Goal: Task Accomplishment & Management: Complete application form

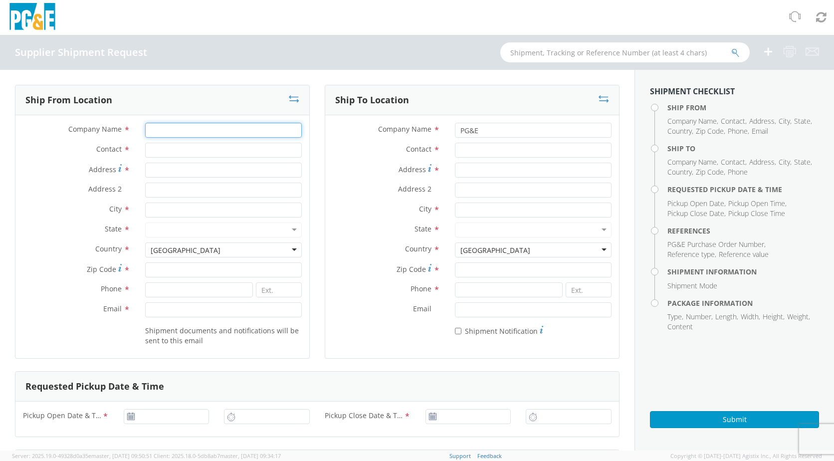
click at [166, 136] on input "Company Name *" at bounding box center [223, 130] width 157 height 15
type input "[PERSON_NAME] CONTROLS"
type input "[STREET_ADDRESS]"
type input "[PERSON_NAME]"
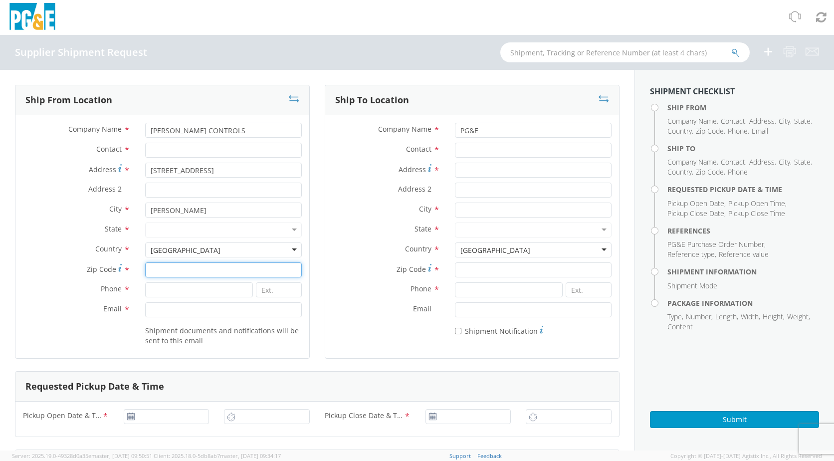
type input "75090"
type input "9038683200"
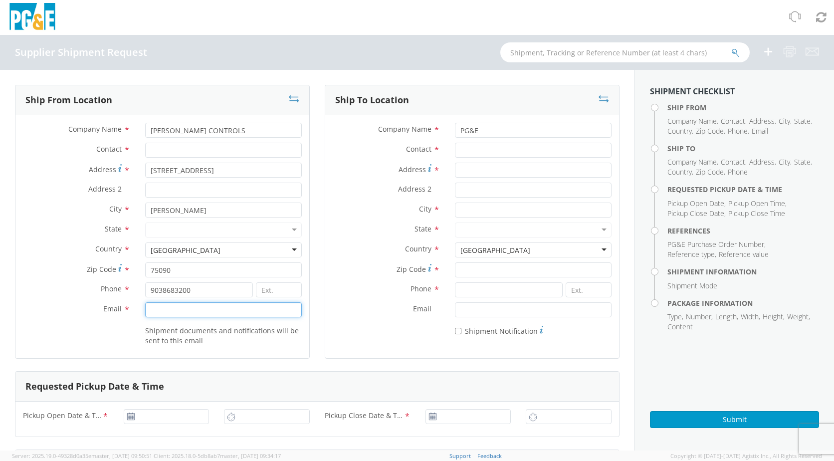
type input "[PERSON_NAME][EMAIL_ADDRESS][PERSON_NAME][PERSON_NAME][DOMAIN_NAME]"
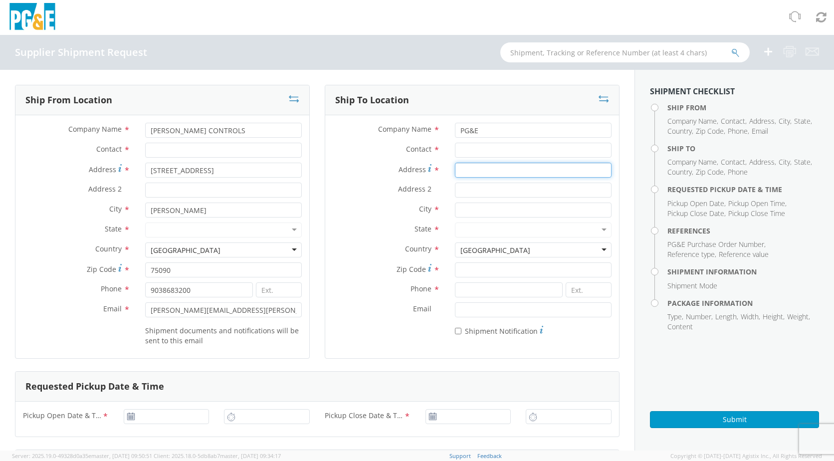
type input "[STREET_ADDRESS]"
type input "[GEOGRAPHIC_DATA][PERSON_NAME]"
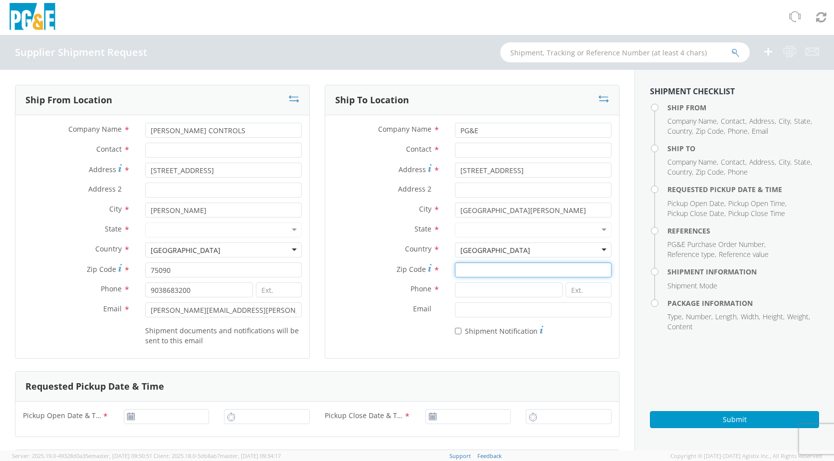
type input "93401"
type input "9038683200"
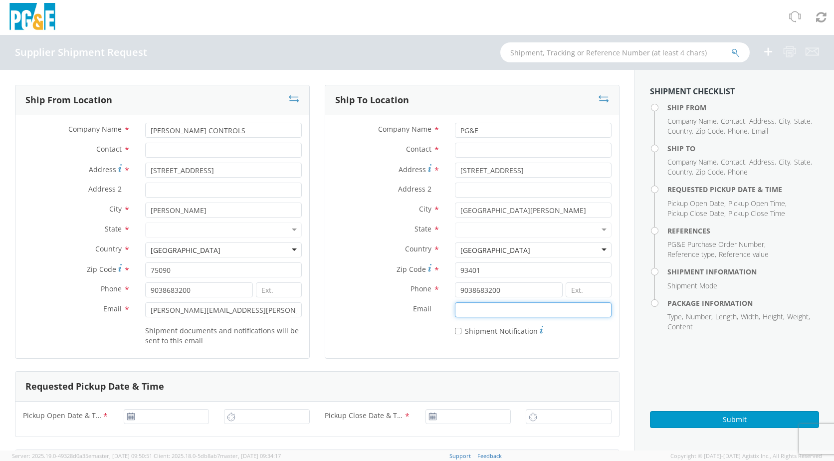
type input "[PERSON_NAME][EMAIL_ADDRESS][PERSON_NAME][PERSON_NAME][DOMAIN_NAME]"
type input "09/17/2025"
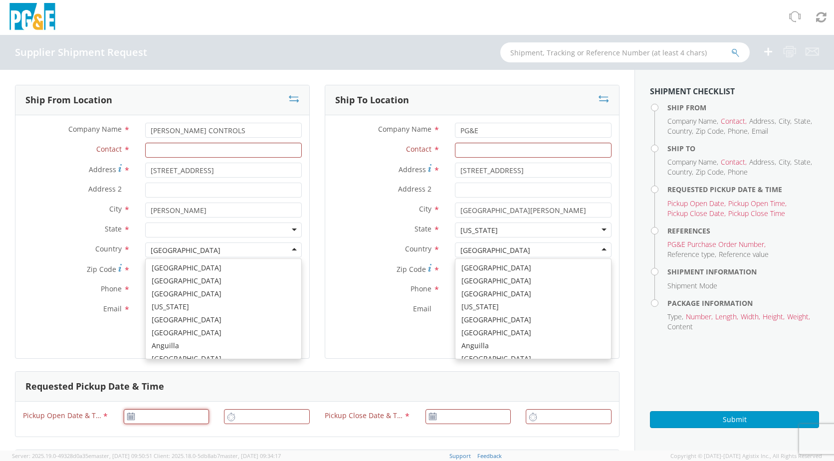
type input "09/17/2025"
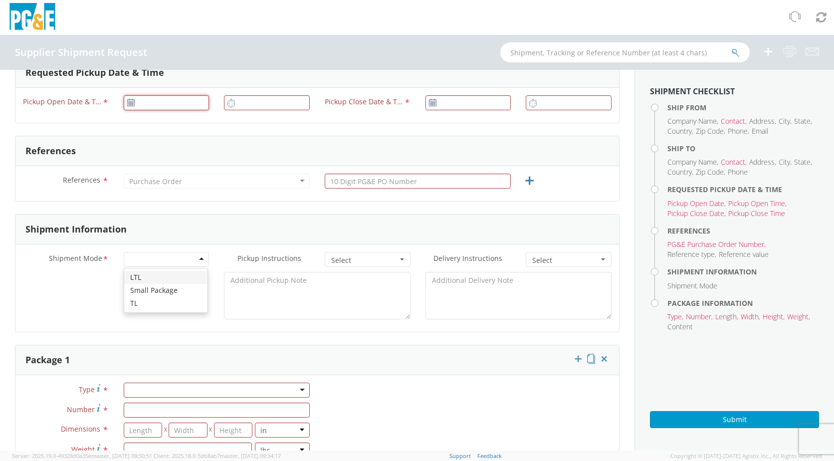
type input "09/17/2025"
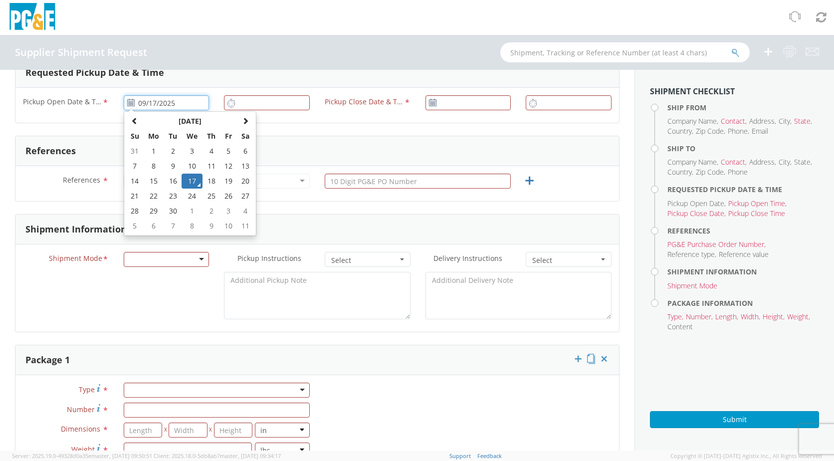
click at [134, 102] on input "09/17/2025" at bounding box center [167, 102] width 86 height 15
click at [199, 181] on td "17" at bounding box center [192, 181] width 21 height 15
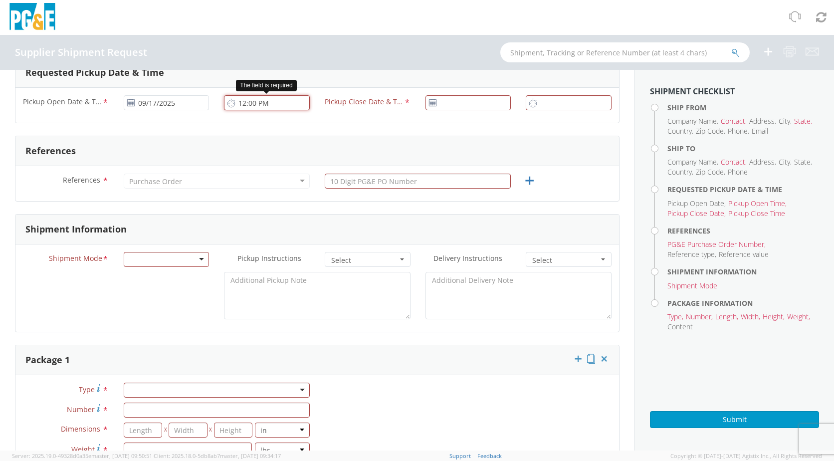
click at [237, 103] on input "12:00 PM" at bounding box center [267, 102] width 86 height 15
type input "1:00 PM"
click at [429, 100] on use at bounding box center [432, 102] width 7 height 7
click at [428, 101] on icon at bounding box center [432, 103] width 8 height 8
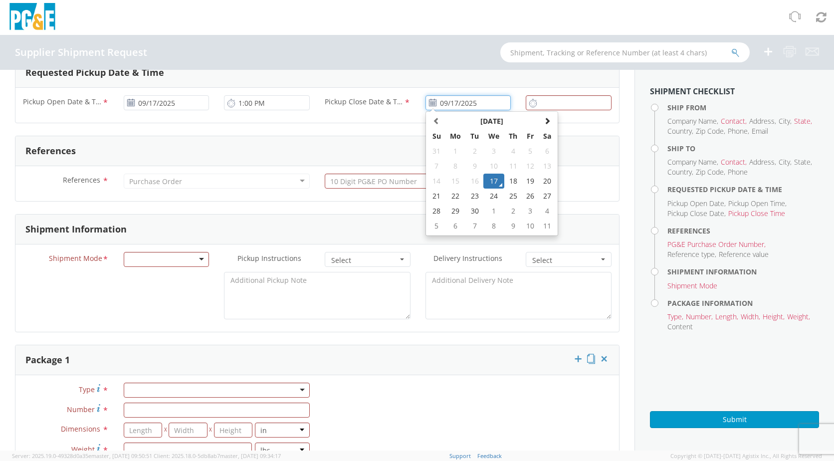
click at [444, 101] on input "09/17/2025" at bounding box center [468, 102] width 86 height 15
click at [510, 183] on td "18" at bounding box center [512, 181] width 17 height 15
type input "[DATE]"
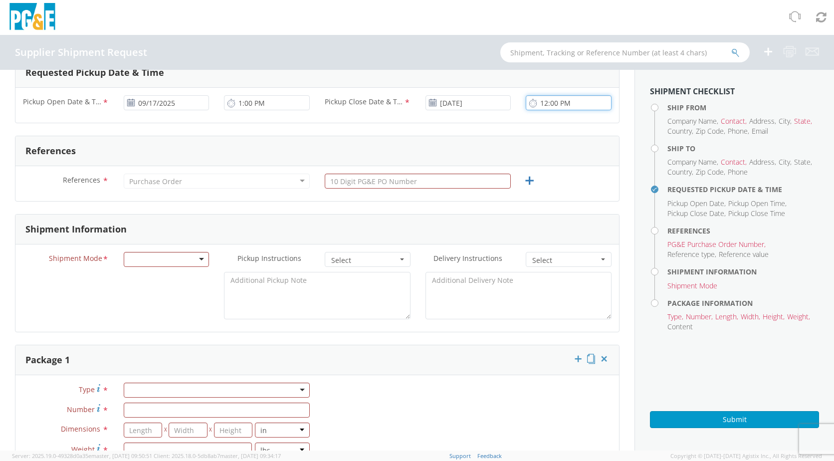
click at [543, 106] on input "12:00 PM" at bounding box center [569, 102] width 86 height 15
type input "6:30 PM"
click at [377, 180] on input "text" at bounding box center [418, 181] width 186 height 15
type input "3501411026"
click at [166, 257] on div at bounding box center [167, 259] width 86 height 15
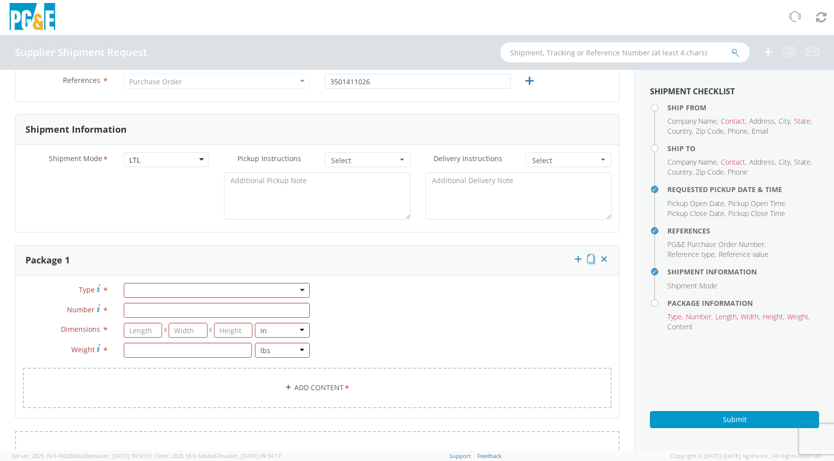
scroll to position [463, 0]
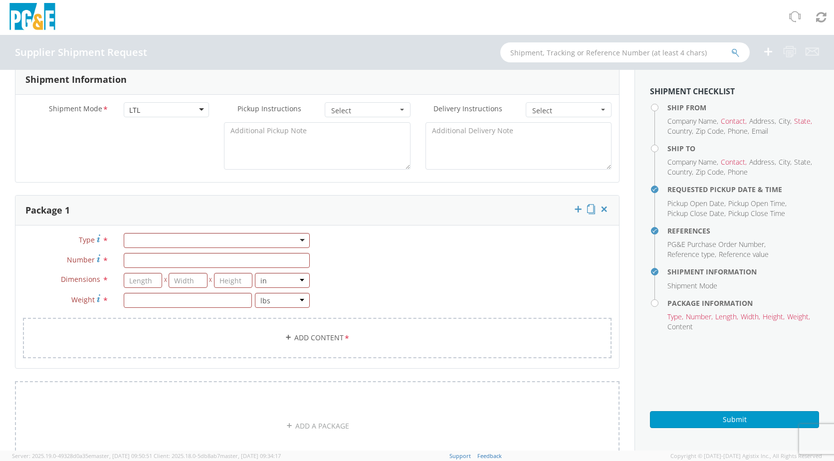
click at [207, 229] on div "Type * Bulk Bundle(s) Cardboard Box(es) Carton(s) Crate(s) Drum(s) (Fiberboard)…" at bounding box center [317, 296] width 604 height 143
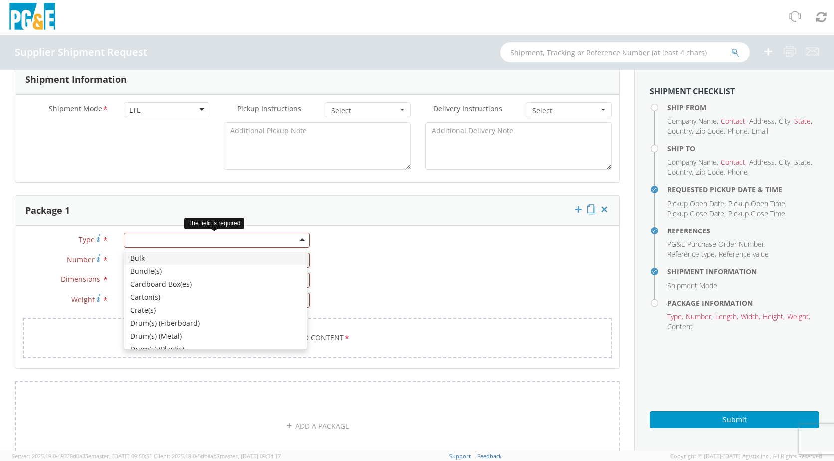
click at [209, 238] on div at bounding box center [217, 240] width 186 height 15
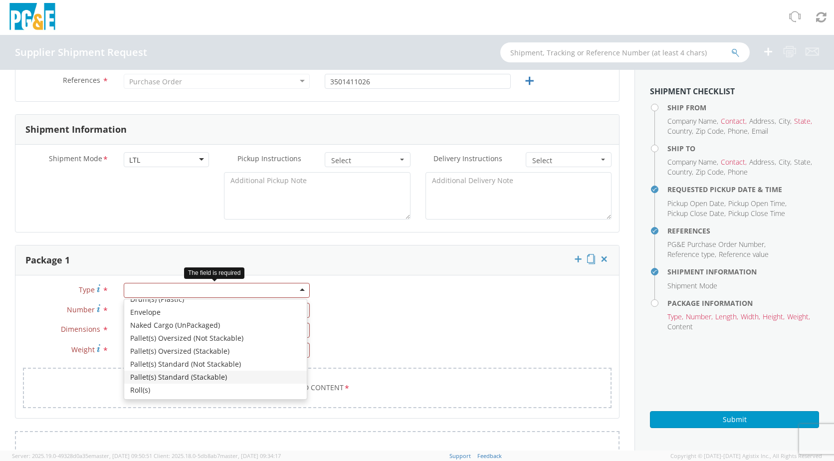
scroll to position [0, 0]
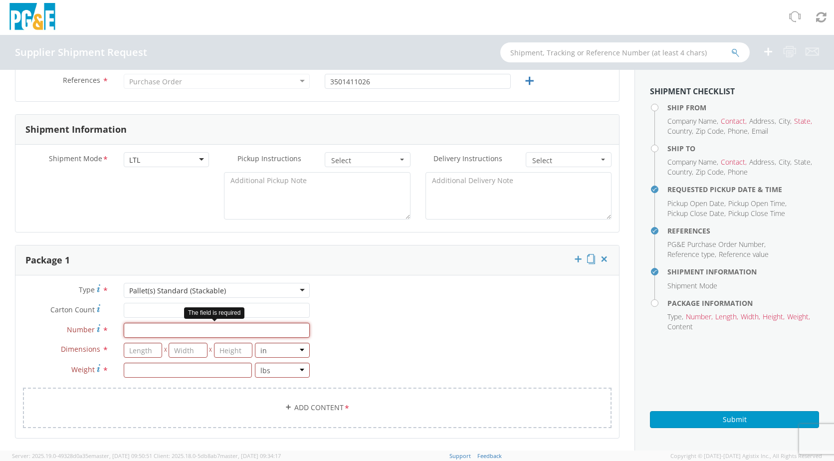
click at [150, 330] on input "Number *" at bounding box center [217, 330] width 186 height 15
type input "2"
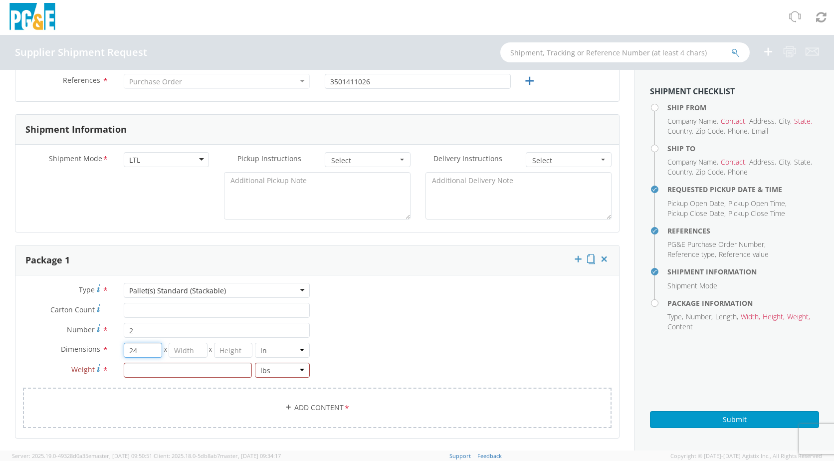
type input "24"
type input "19"
type input "18"
type input "416"
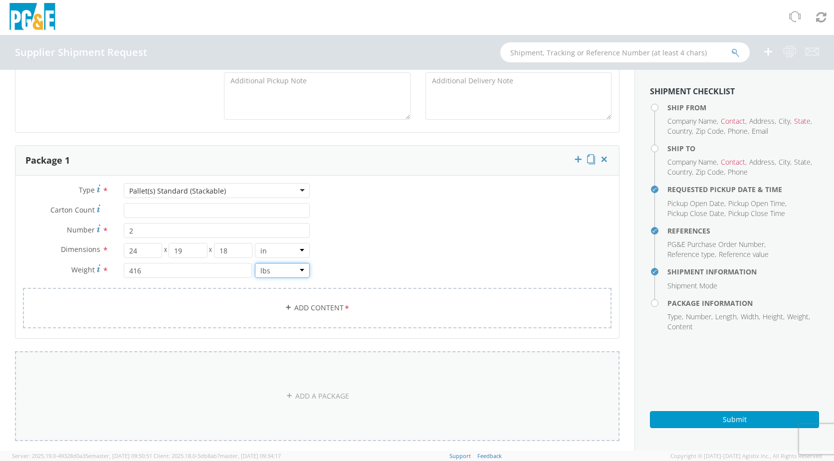
scroll to position [563, 0]
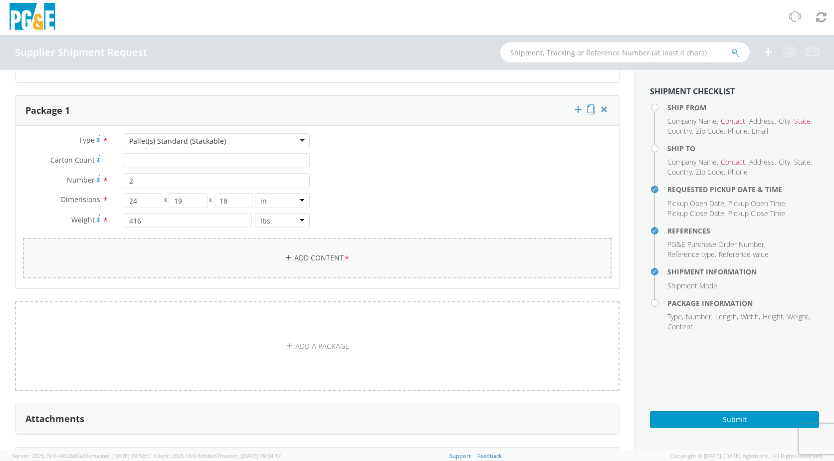
click at [292, 265] on link "Add Content *" at bounding box center [317, 258] width 589 height 40
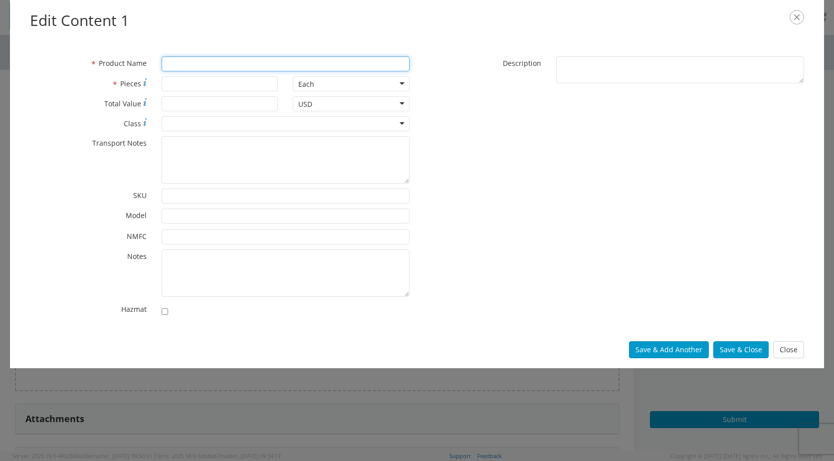
click at [187, 64] on input "* Product Name" at bounding box center [286, 63] width 248 height 15
type input "Control Valve"
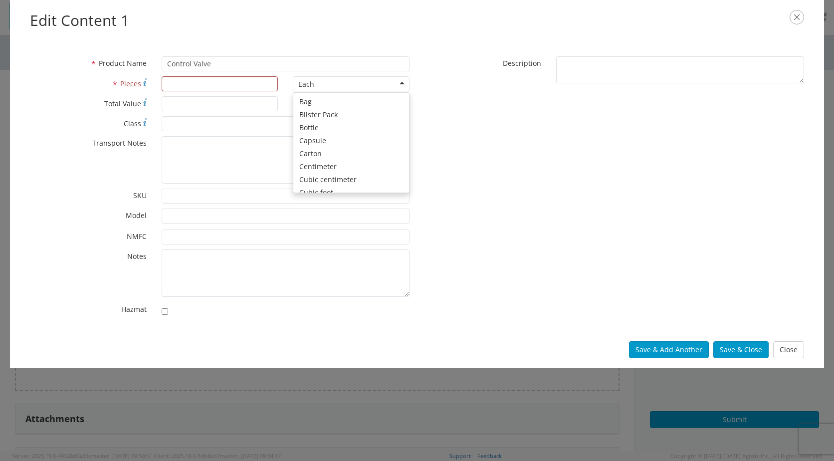
scroll to position [89, 0]
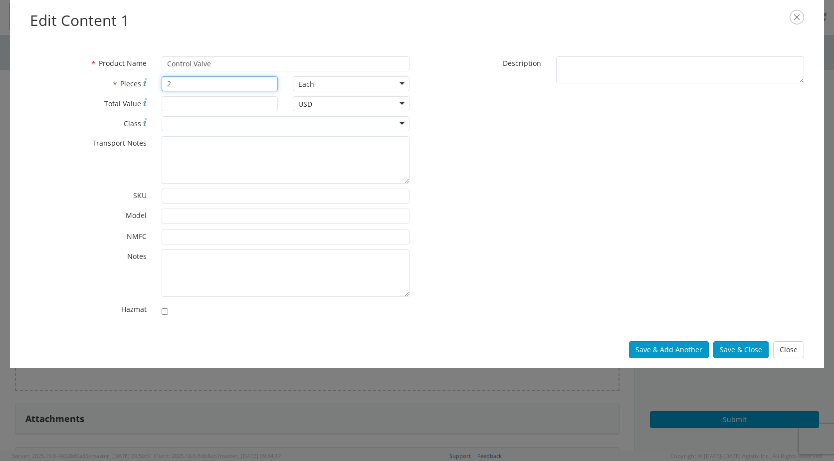
type input "2"
click at [728, 350] on button "Save & Close" at bounding box center [740, 349] width 55 height 17
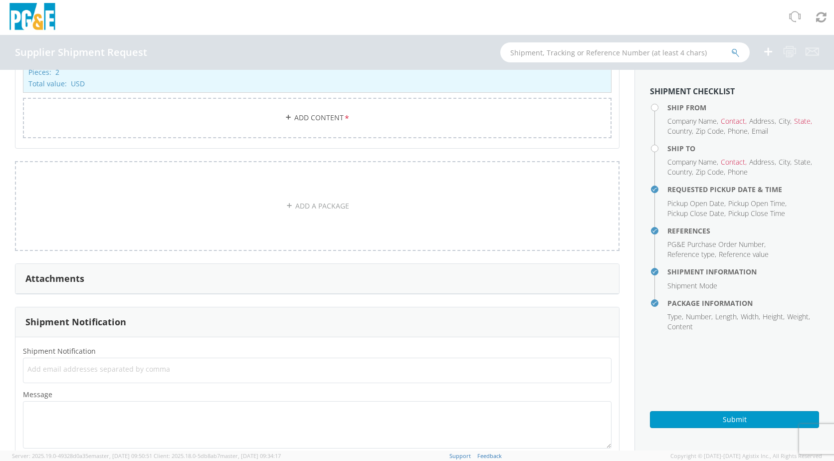
scroll to position [786, 0]
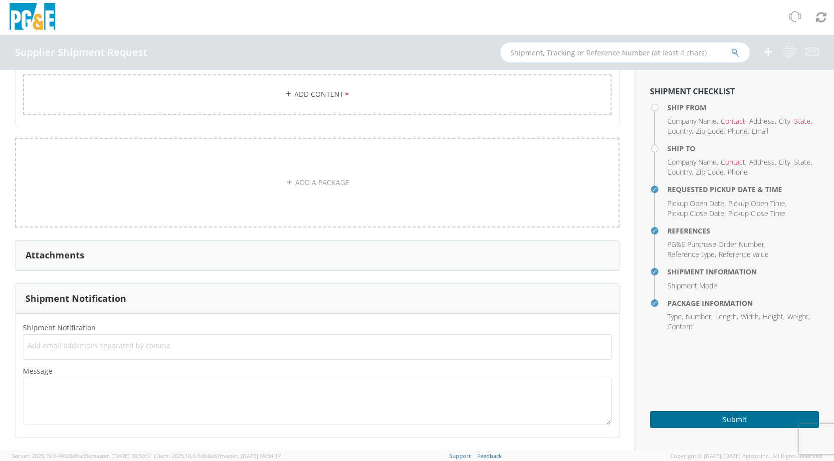
click at [722, 419] on button "Submit" at bounding box center [734, 419] width 169 height 17
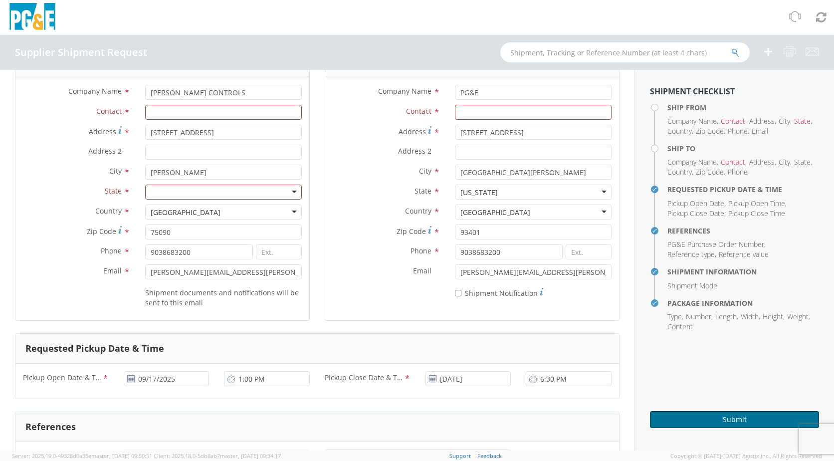
scroll to position [0, 0]
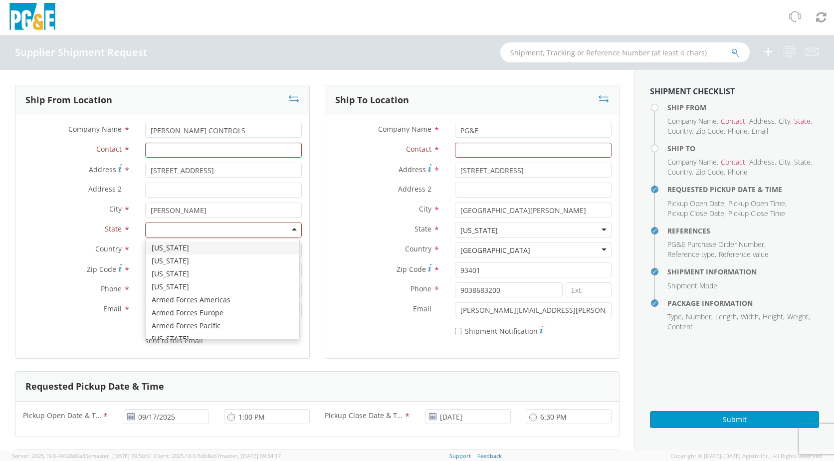
click at [253, 228] on div at bounding box center [223, 229] width 157 height 15
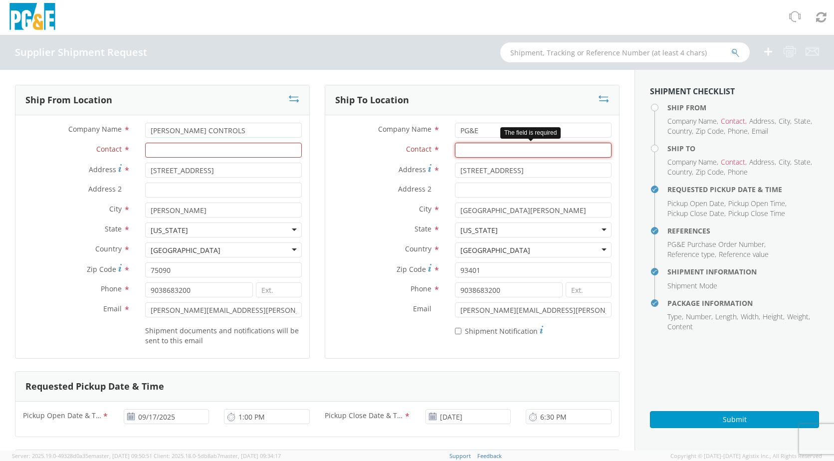
click at [470, 155] on input "Contact *" at bounding box center [533, 150] width 157 height 15
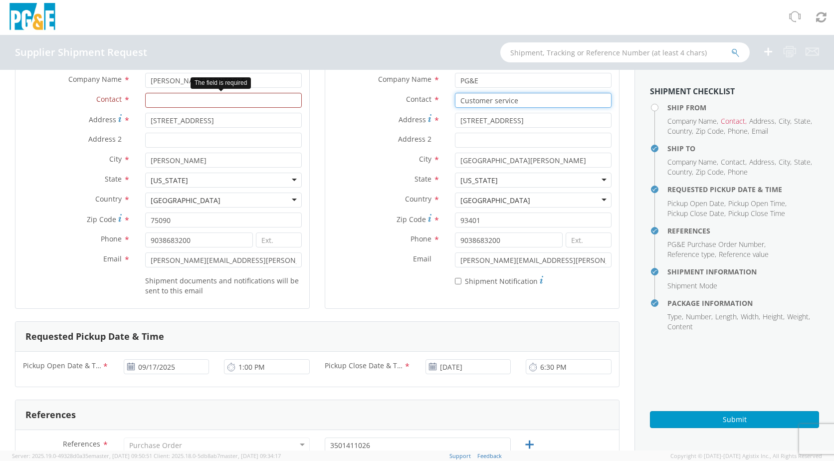
type input "Customer service"
click at [202, 93] on input "Contact *" at bounding box center [223, 100] width 157 height 15
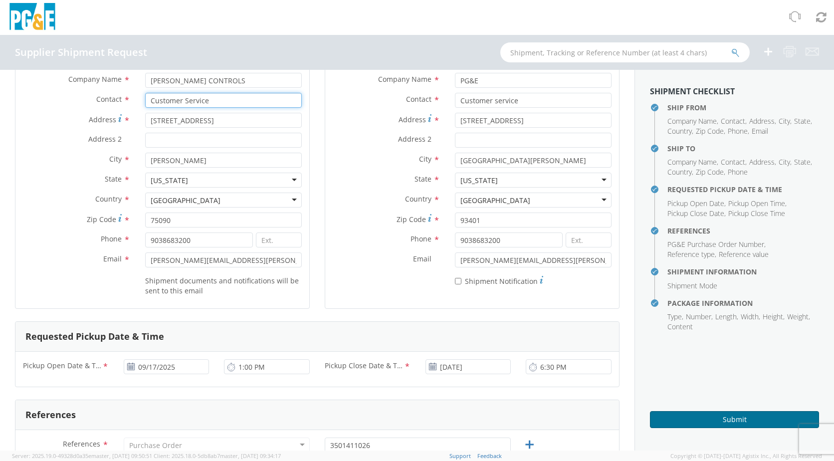
type input "Customer Service"
click at [714, 422] on button "Submit" at bounding box center [734, 419] width 169 height 17
